Goal: Register for event/course

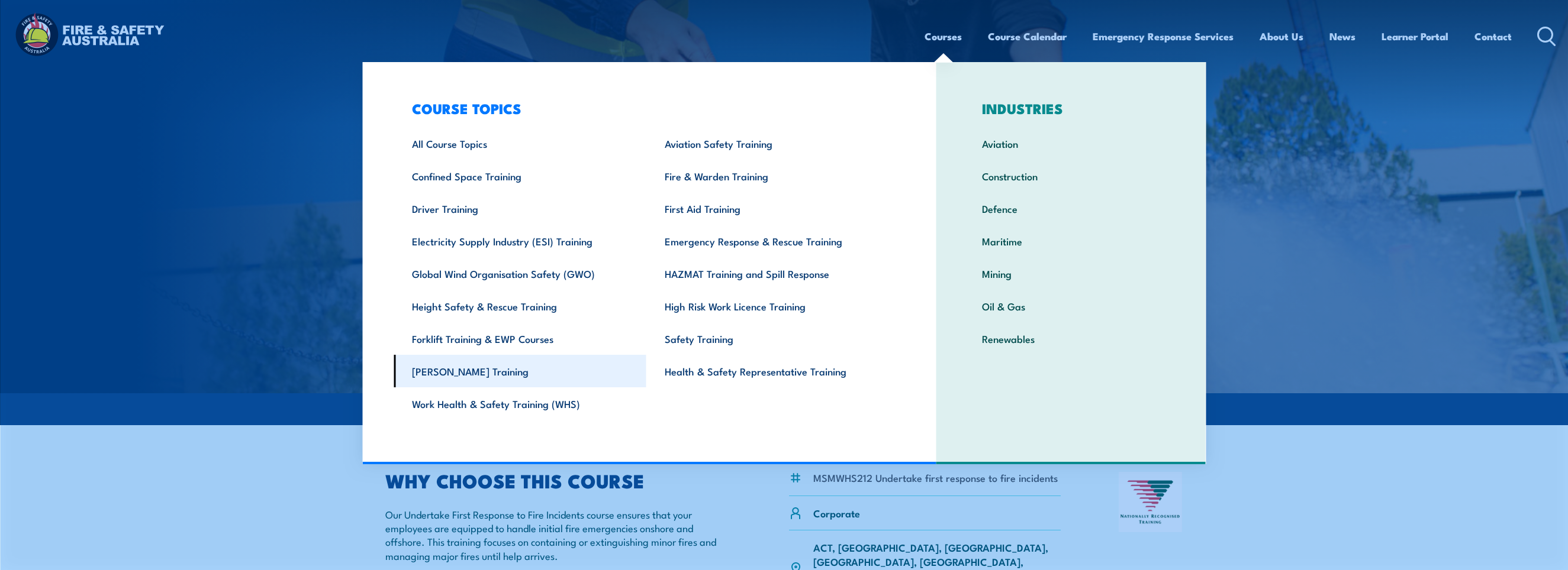
click at [462, 375] on link "[PERSON_NAME] Training" at bounding box center [519, 371] width 252 height 33
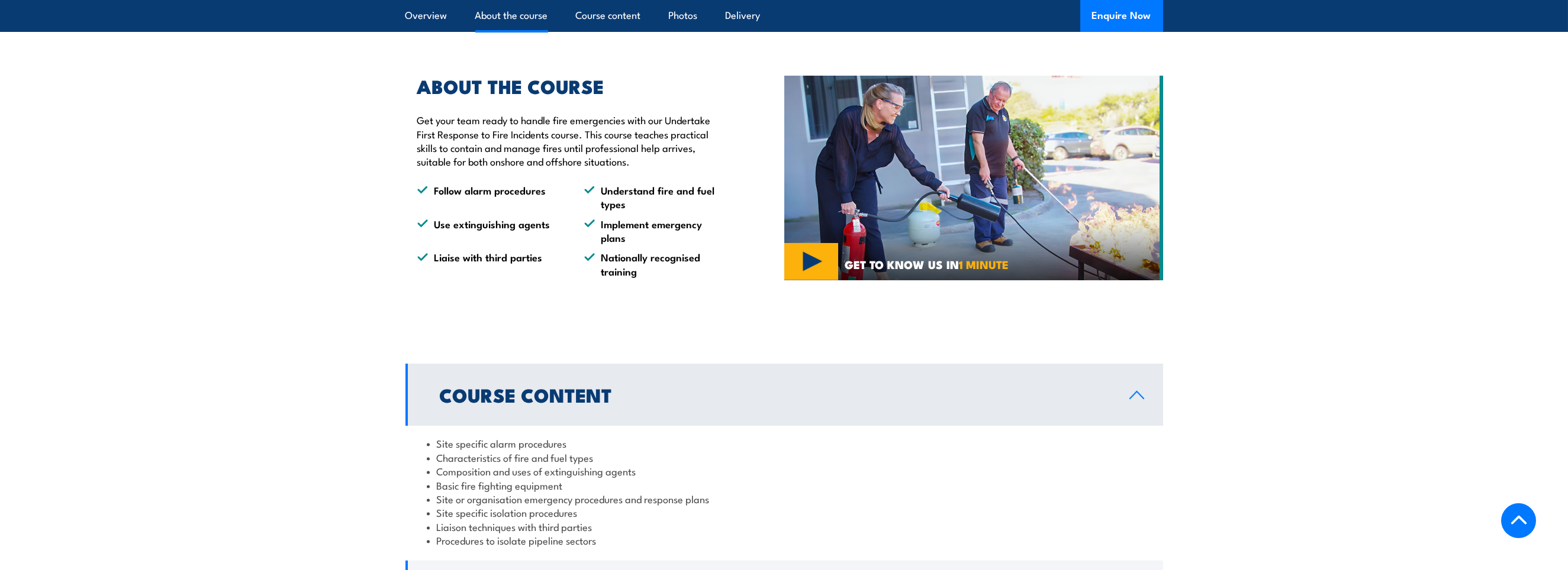
scroll to position [710, 0]
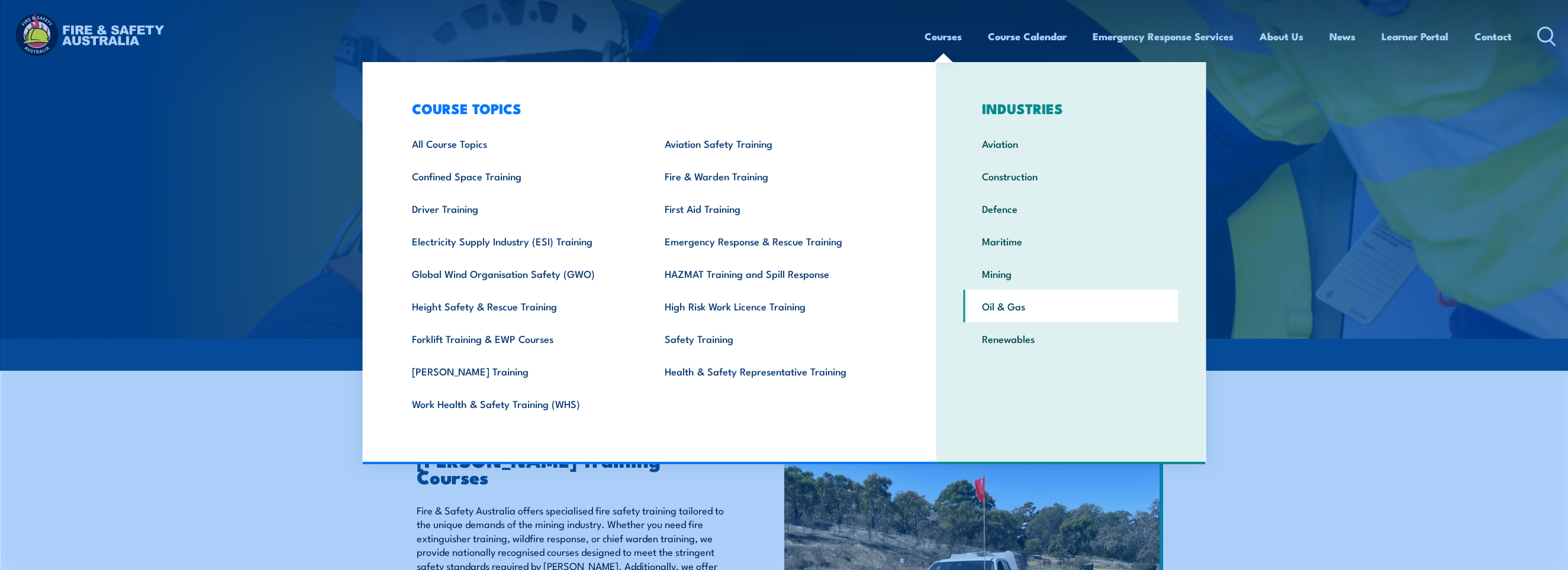
click at [1017, 306] on link "Oil & Gas" at bounding box center [1072, 306] width 215 height 33
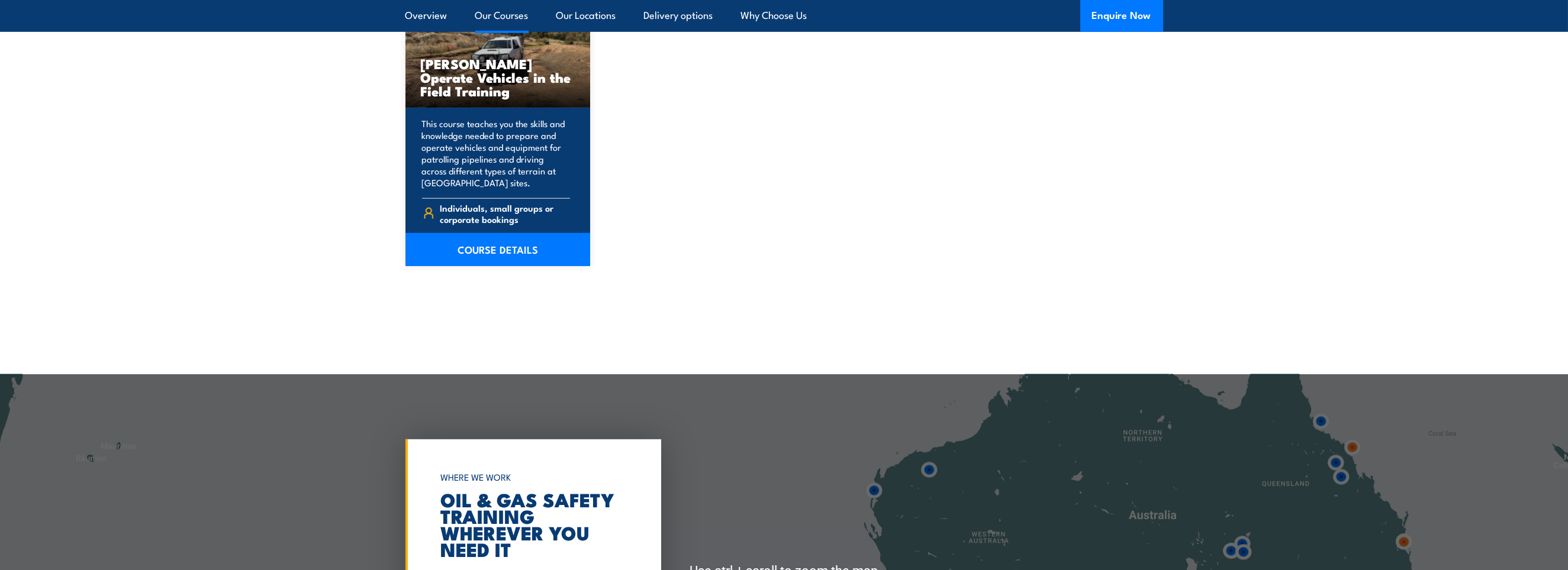
scroll to position [5855, 0]
